Goal: Task Accomplishment & Management: Complete application form

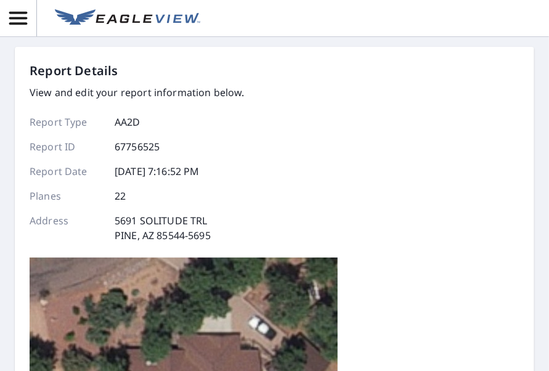
drag, startPoint x: 536, startPoint y: 130, endPoint x: 534, endPoint y: 147, distance: 16.7
click at [534, 147] on div "Report Details View and edit your report information below. Report Type AA2D Re…" at bounding box center [274, 185] width 549 height 371
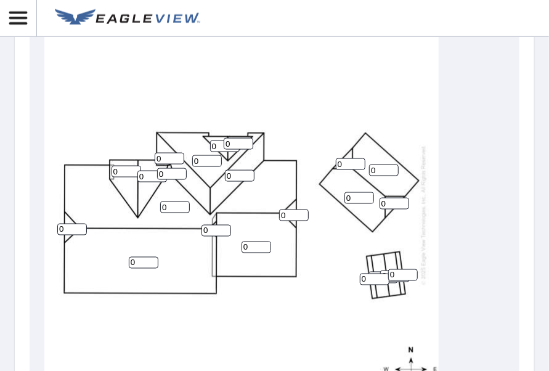
scroll to position [602, 0]
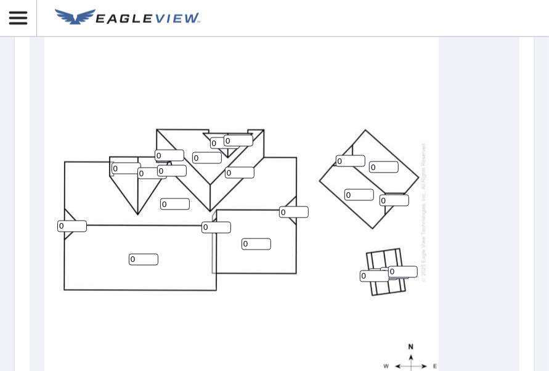
click at [118, 168] on input "0" at bounding box center [126, 169] width 30 height 12
type input "6"
click at [147, 172] on input "0" at bounding box center [152, 174] width 30 height 12
type input "6"
click at [66, 224] on input "0" at bounding box center [72, 226] width 30 height 12
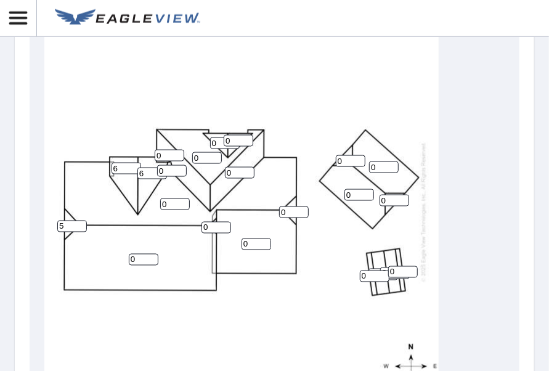
type input "5"
click at [208, 225] on input "0" at bounding box center [216, 228] width 30 height 12
type input "5"
click at [139, 260] on input "0" at bounding box center [144, 260] width 30 height 12
type input "5"
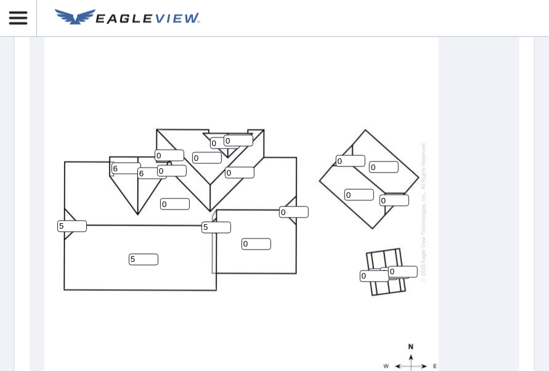
click at [168, 203] on input "0" at bounding box center [175, 204] width 30 height 12
type input "5"
click at [163, 168] on input "0" at bounding box center [172, 171] width 30 height 12
type input "1"
click at [163, 152] on input "0" at bounding box center [170, 156] width 30 height 12
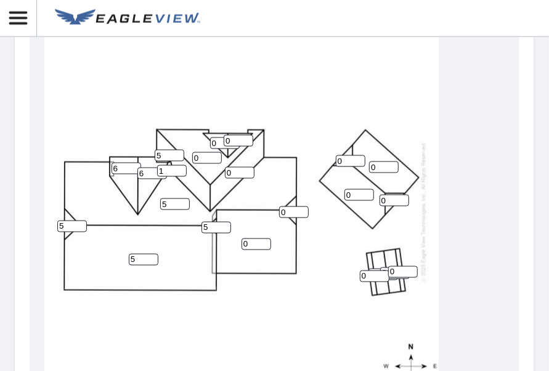
type input "5"
click at [199, 157] on input "0" at bounding box center [207, 158] width 30 height 12
type input "5"
click at [230, 169] on input "0" at bounding box center [240, 173] width 30 height 12
type input "5"
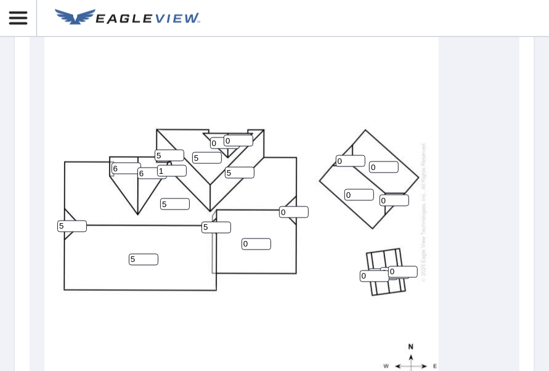
click at [217, 142] on input "0" at bounding box center [225, 143] width 30 height 12
type input "5"
click at [232, 140] on input "0" at bounding box center [239, 141] width 30 height 12
type input "5"
click at [286, 211] on input "0" at bounding box center [294, 212] width 30 height 12
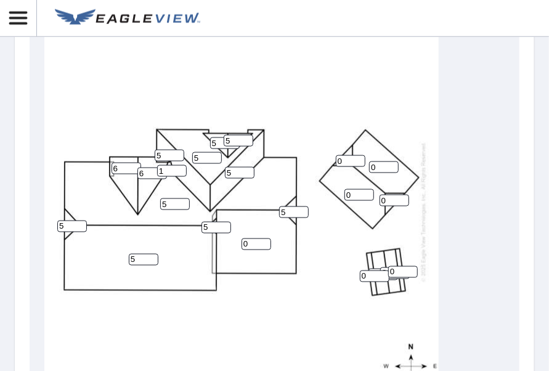
type input "5"
click at [250, 244] on input "0" at bounding box center [256, 244] width 30 height 12
type input "5"
click at [321, 228] on div "5 5 5 0 0 5 5 5 6 6 0 0 5 5 5 0 5 0 0 0 1 5" at bounding box center [241, 211] width 394 height 387
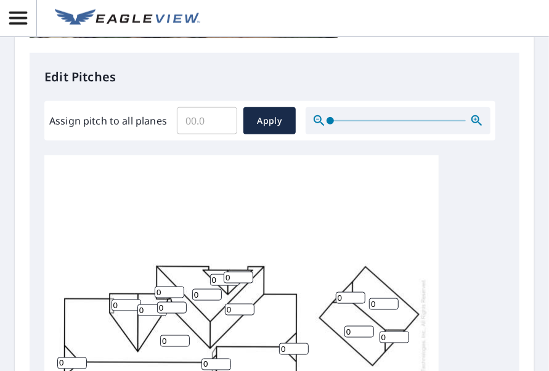
scroll to position [568, 0]
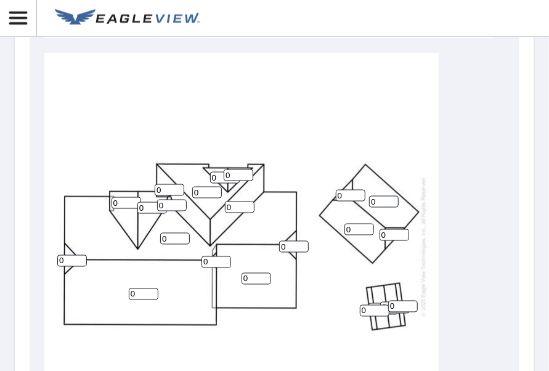
click at [217, 176] on input "0" at bounding box center [225, 178] width 30 height 12
type input "5"
click at [230, 171] on input "0" at bounding box center [239, 175] width 30 height 12
type input "5"
click at [200, 194] on input "0" at bounding box center [207, 193] width 30 height 12
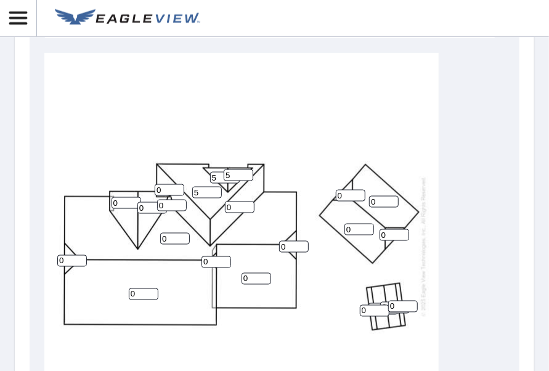
type input "5"
click at [231, 206] on input "0" at bounding box center [240, 207] width 30 height 12
type input "5"
click at [163, 188] on input "0" at bounding box center [170, 190] width 30 height 12
type input "5"
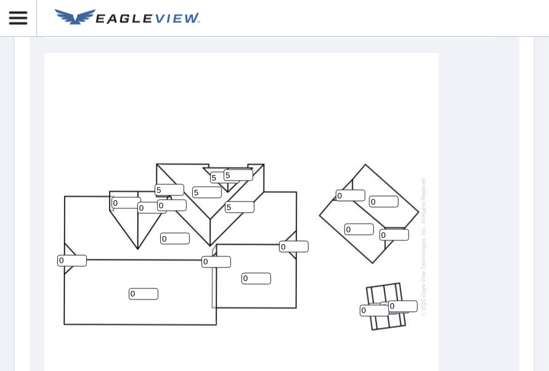
click at [166, 204] on input "0" at bounding box center [172, 206] width 30 height 12
type input "1"
click at [119, 204] on input "0" at bounding box center [126, 203] width 30 height 12
type input "6"
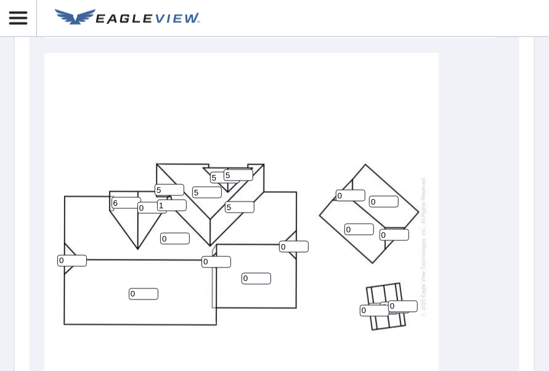
click at [145, 209] on input "0" at bounding box center [152, 208] width 30 height 12
type input "6"
click at [169, 239] on input "0" at bounding box center [175, 239] width 30 height 12
type input "5"
click at [67, 257] on input "0" at bounding box center [72, 261] width 30 height 12
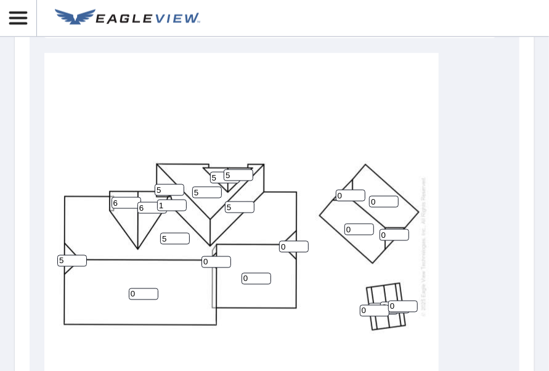
type input "5"
click at [135, 293] on input "0" at bounding box center [144, 294] width 30 height 12
type input "5"
click at [208, 260] on input "0" at bounding box center [216, 262] width 30 height 12
type input "5"
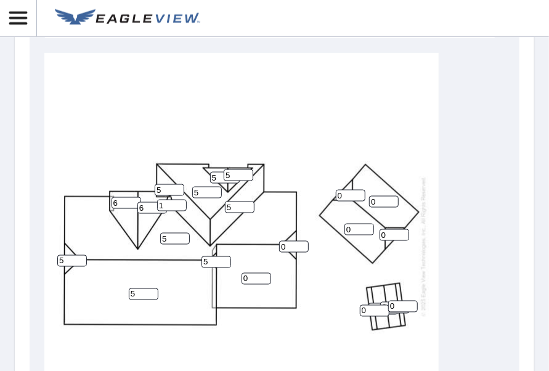
click at [254, 279] on input "0" at bounding box center [256, 279] width 30 height 12
type input "5"
click at [286, 244] on input "0" at bounding box center [294, 247] width 30 height 12
type input "5"
click at [343, 195] on input "0" at bounding box center [351, 196] width 30 height 12
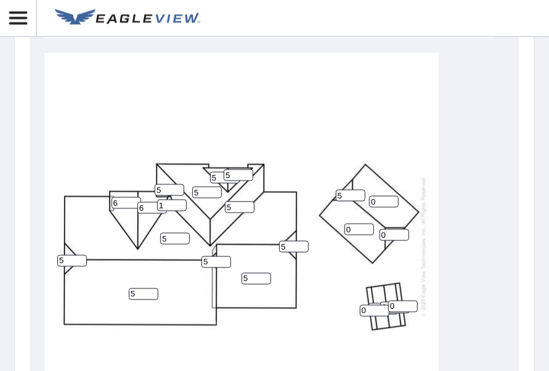
type input "5"
click at [351, 230] on input "0" at bounding box center [359, 230] width 30 height 12
type input "5"
click at [389, 235] on input "0" at bounding box center [394, 235] width 30 height 12
type input "5"
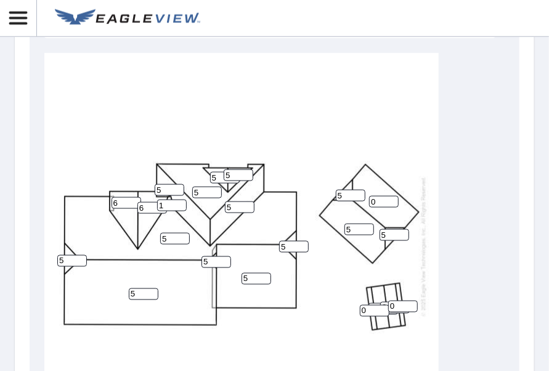
click at [377, 200] on input "0" at bounding box center [384, 202] width 30 height 12
type input "5"
click at [326, 289] on div "5 5 5 5 5 5 5 5 6 6 0 0 5 5 5 5 5 0 5 0 1 5" at bounding box center [241, 246] width 394 height 387
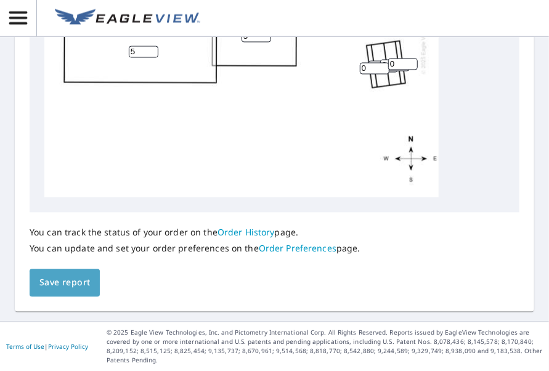
click at [57, 285] on span "Save report" at bounding box center [64, 282] width 50 height 15
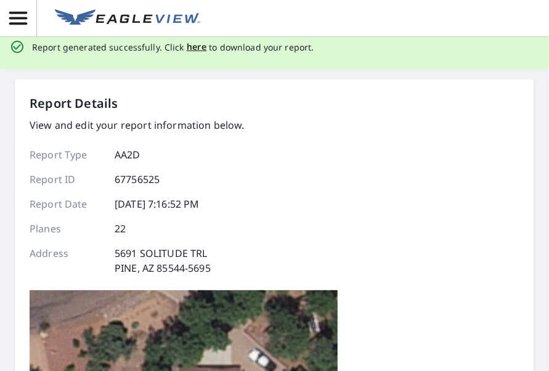
scroll to position [0, 0]
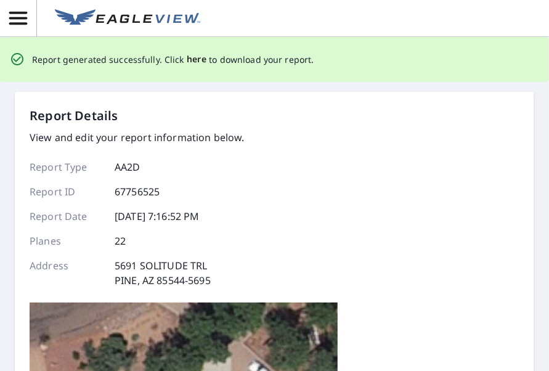
click at [193, 65] on span "here" at bounding box center [197, 59] width 20 height 15
